Goal: Task Accomplishment & Management: Manage account settings

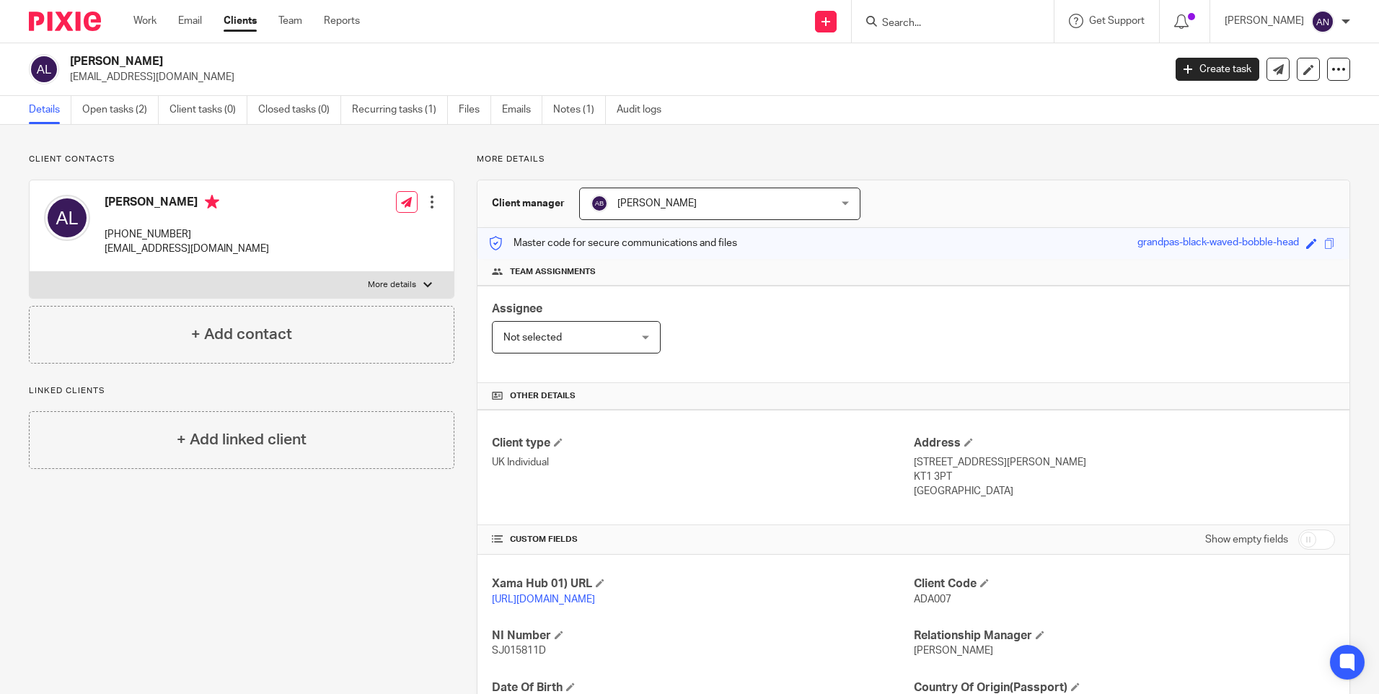
scroll to position [157, 0]
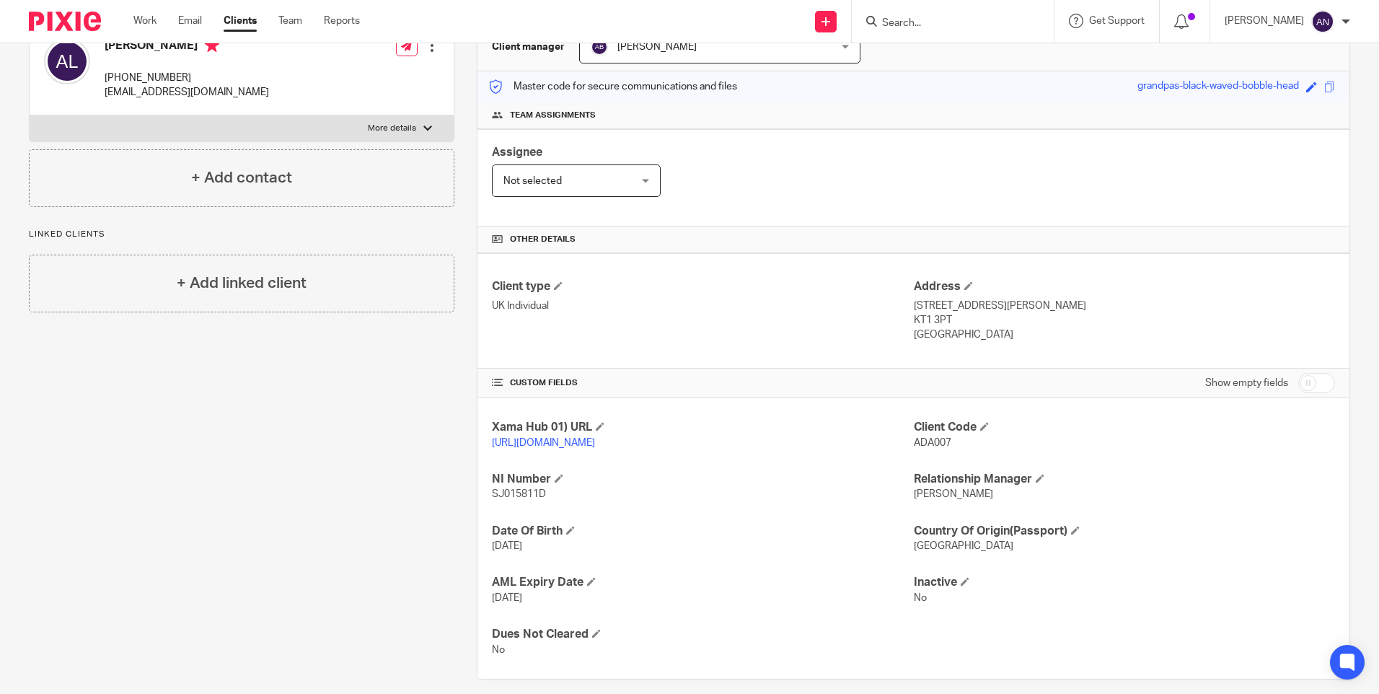
click at [921, 216] on div "Assignee Not selected Not selected Not selected [PERSON_NAME] [PERSON_NAME] [PE…" at bounding box center [914, 177] width 872 height 97
click at [895, 174] on div "Assignee Not selected Not selected Not selected [PERSON_NAME] [PERSON_NAME] [PE…" at bounding box center [914, 177] width 872 height 97
click at [886, 172] on div "Assignee Not selected Not selected Not selected [PERSON_NAME] [PERSON_NAME] [PE…" at bounding box center [914, 177] width 872 height 97
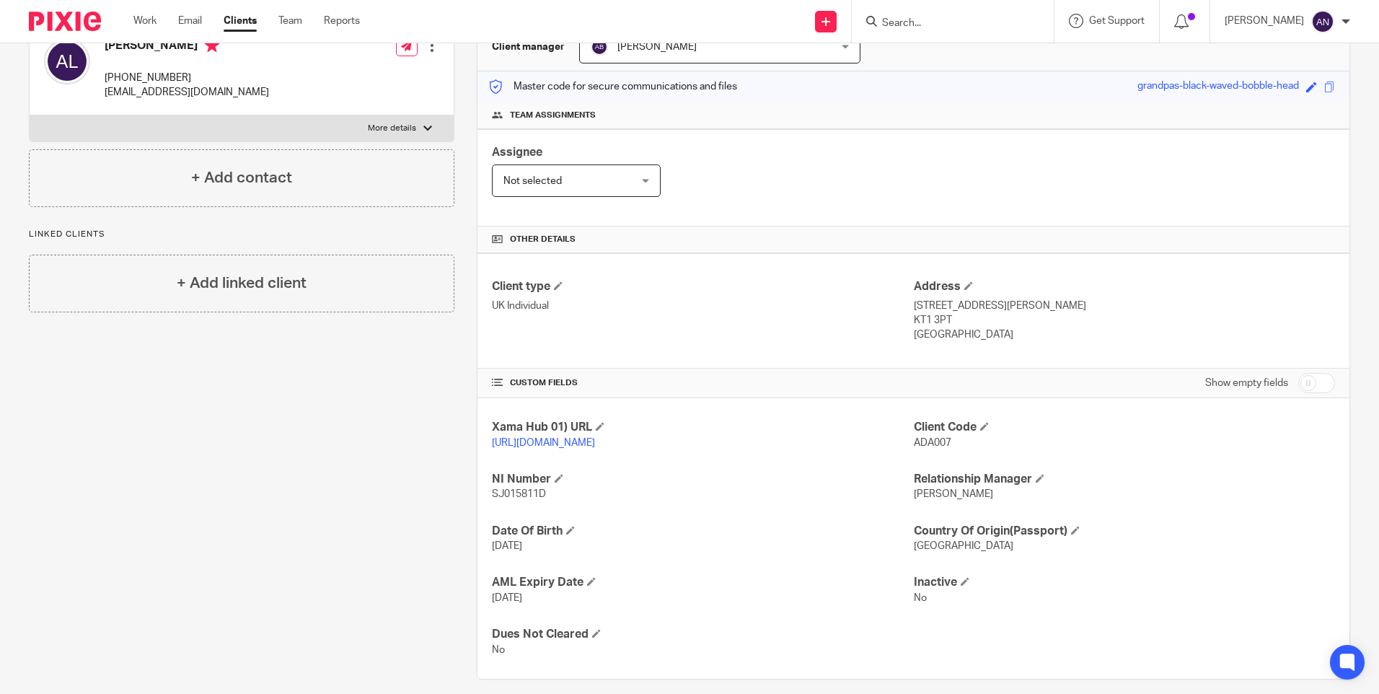
click at [877, 174] on div "Assignee Not selected Not selected Not selected [PERSON_NAME] [PERSON_NAME] [PE…" at bounding box center [914, 177] width 872 height 97
click at [903, 168] on div "Assignee Not selected Not selected Not selected [PERSON_NAME] [PERSON_NAME] [PE…" at bounding box center [914, 177] width 872 height 97
click at [1285, 165] on div "Assignee Not selected Not selected Not selected [PERSON_NAME] [PERSON_NAME] [PE…" at bounding box center [914, 177] width 872 height 97
click at [1103, 186] on div "Assignee Not selected Not selected Not selected [PERSON_NAME] [PERSON_NAME] [PE…" at bounding box center [914, 177] width 872 height 97
click at [1086, 185] on div "Assignee Not selected Not selected Not selected [PERSON_NAME] [PERSON_NAME] [PE…" at bounding box center [914, 177] width 872 height 97
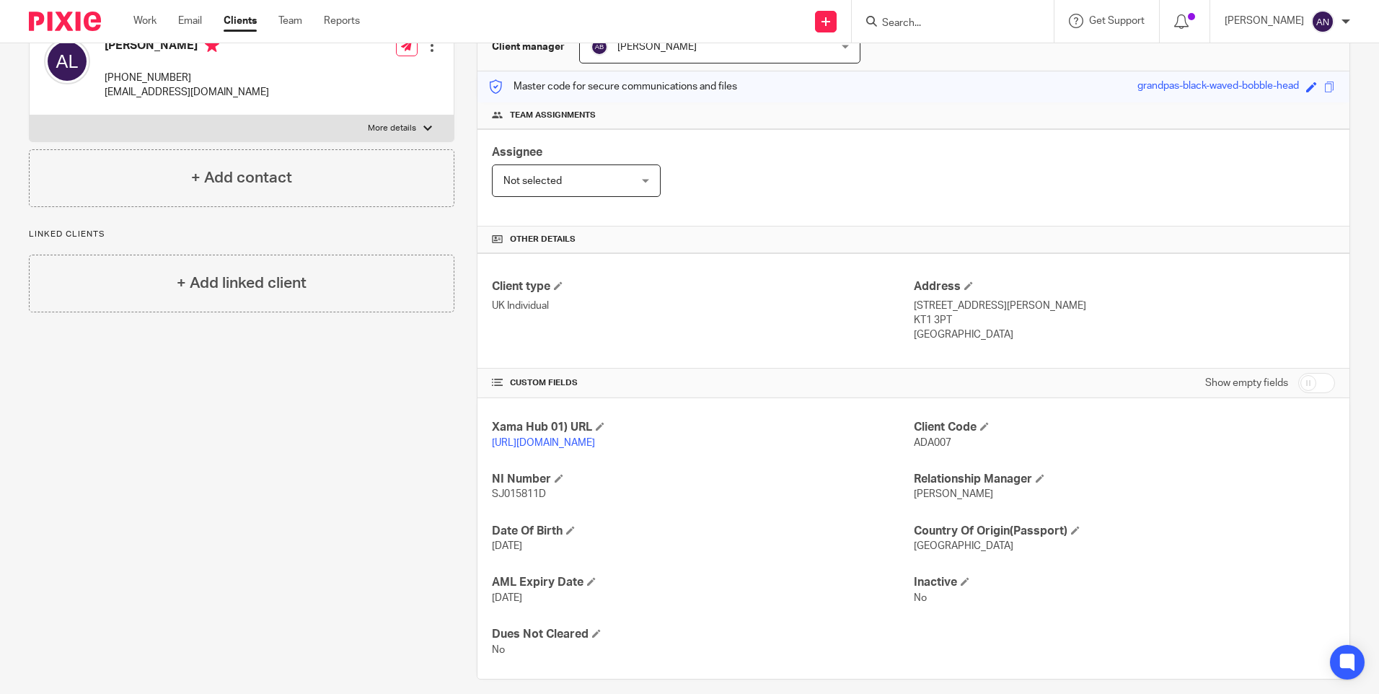
click at [1006, 173] on div "Assignee Not selected Not selected Not selected [PERSON_NAME] [PERSON_NAME] [PE…" at bounding box center [914, 177] width 872 height 97
click at [910, 175] on div "Assignee Not selected Not selected Not selected [PERSON_NAME] [PERSON_NAME] [PE…" at bounding box center [914, 177] width 872 height 97
click at [744, 177] on div "Assignee Not selected Not selected Not selected [PERSON_NAME] [PERSON_NAME] [PE…" at bounding box center [914, 177] width 872 height 97
click at [1220, 158] on div "Assignee Not selected Not selected Not selected [PERSON_NAME] [PERSON_NAME] [PE…" at bounding box center [914, 177] width 872 height 97
click at [852, 170] on div "Assignee Not selected Not selected Not selected [PERSON_NAME] [PERSON_NAME] [PE…" at bounding box center [914, 177] width 872 height 97
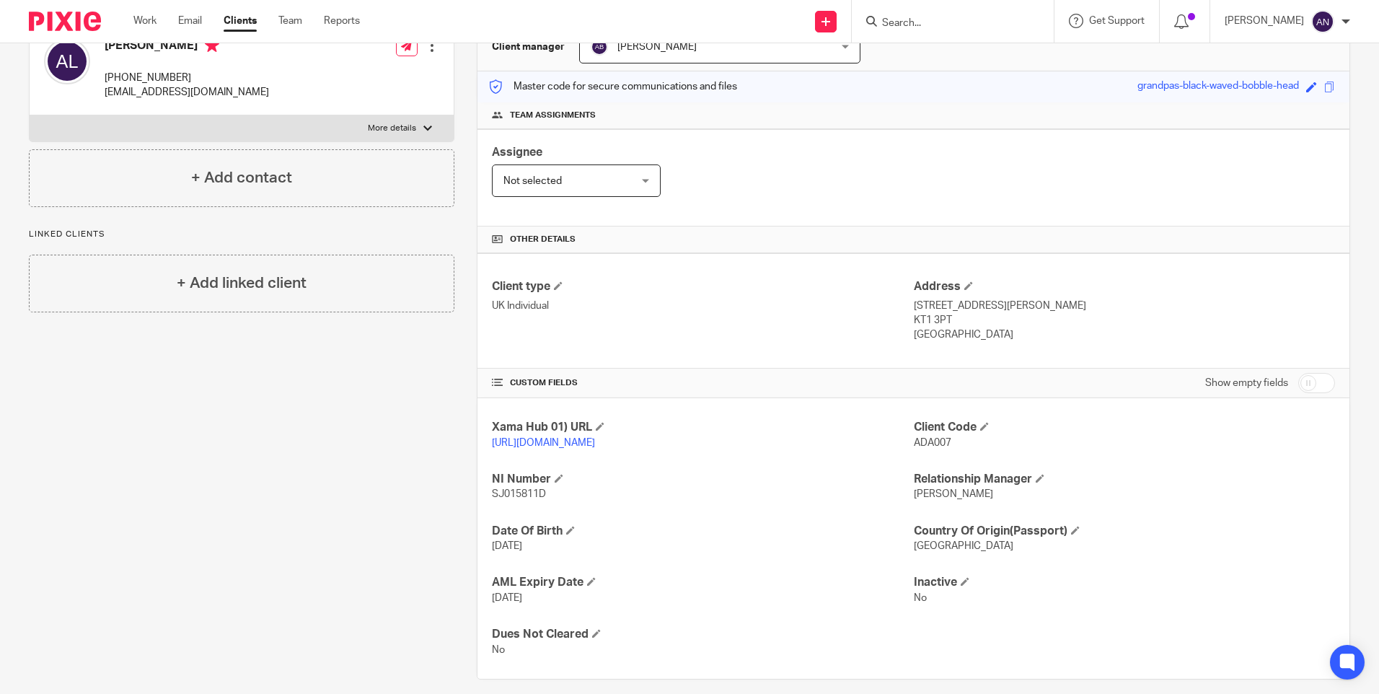
click at [981, 177] on div "Assignee Not selected Not selected Not selected [PERSON_NAME] [PERSON_NAME] [PE…" at bounding box center [914, 177] width 872 height 97
click at [980, 177] on div "Assignee Not selected Not selected Not selected [PERSON_NAME] [PERSON_NAME] [PE…" at bounding box center [914, 177] width 872 height 97
click at [988, 193] on div "Assignee Not selected Not selected Not selected [PERSON_NAME] [PERSON_NAME] [PE…" at bounding box center [914, 177] width 872 height 97
